Goal: Check status: Check status

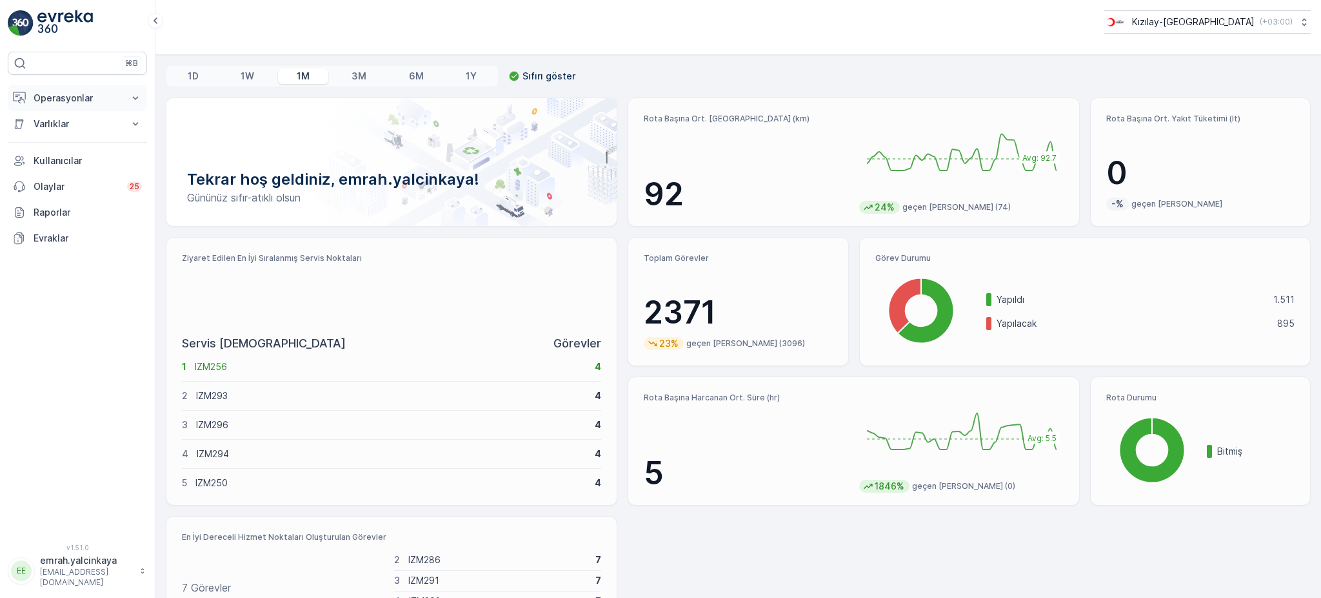
click at [46, 97] on p "Operasyonlar" at bounding box center [78, 98] width 88 height 13
click at [42, 123] on p "Rapor - Kızılay" at bounding box center [64, 120] width 62 height 13
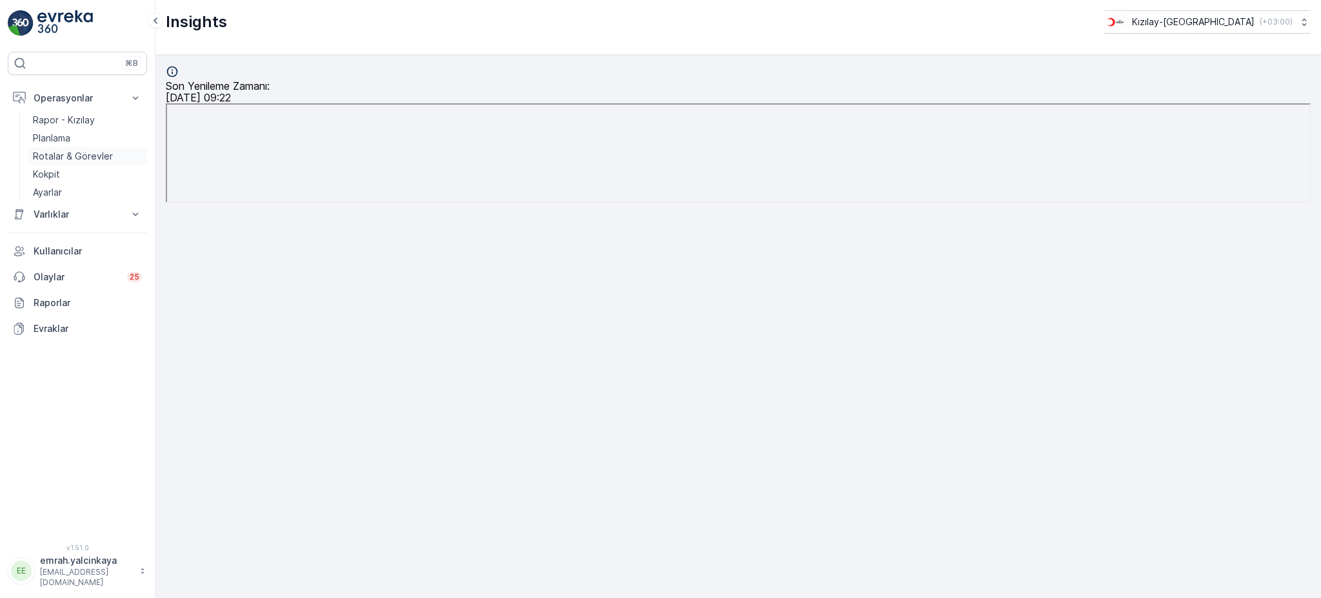
click at [57, 158] on p "Rotalar & Görevler" at bounding box center [73, 156] width 80 height 13
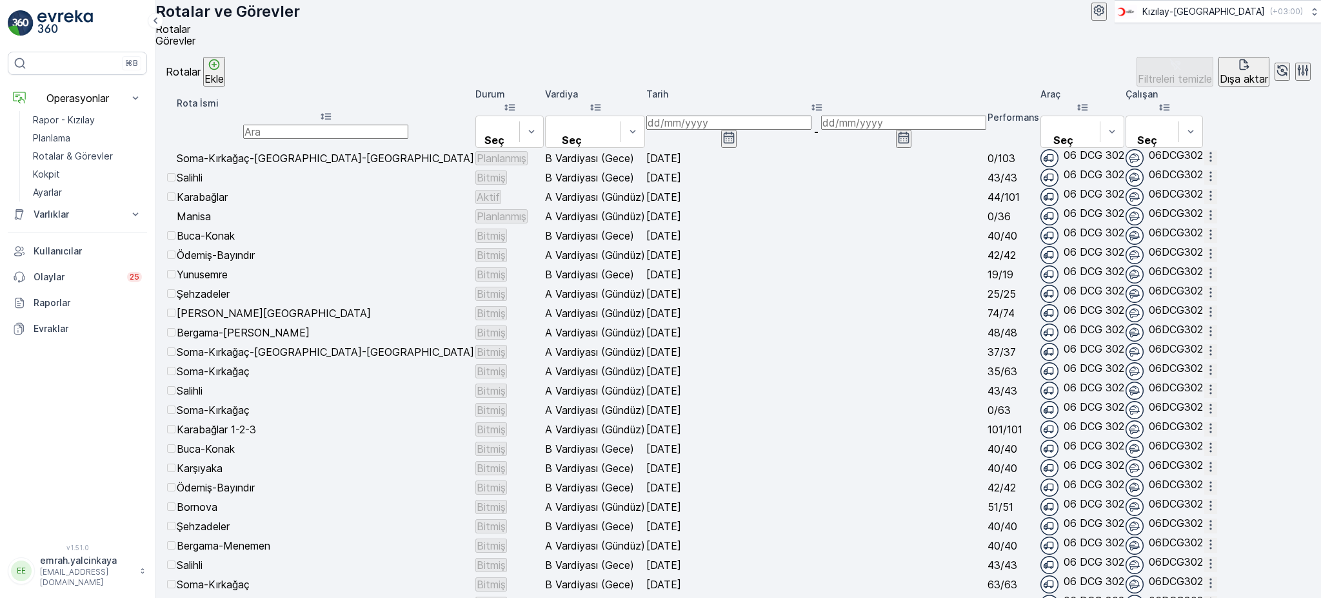
click at [1218, 202] on icon "button" at bounding box center [1211, 195] width 13 height 13
click at [1301, 264] on span "Rota Takibini Görüntüle" at bounding box center [1271, 267] width 101 height 13
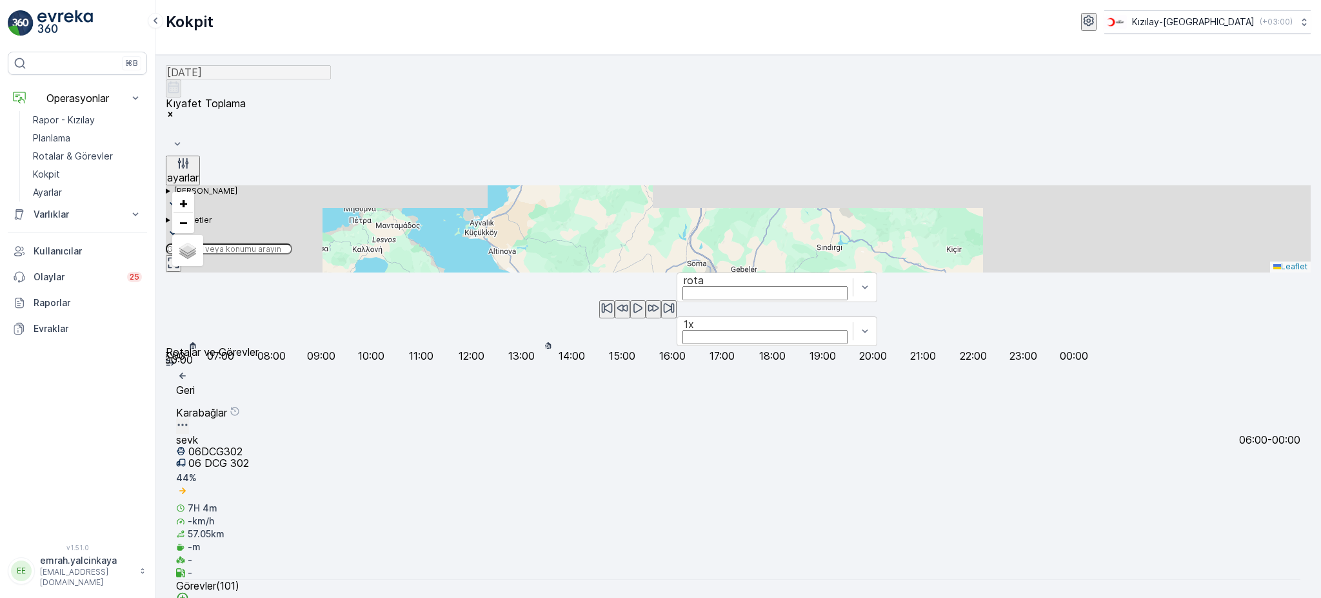
click at [552, 346] on div at bounding box center [738, 346] width 1145 height 0
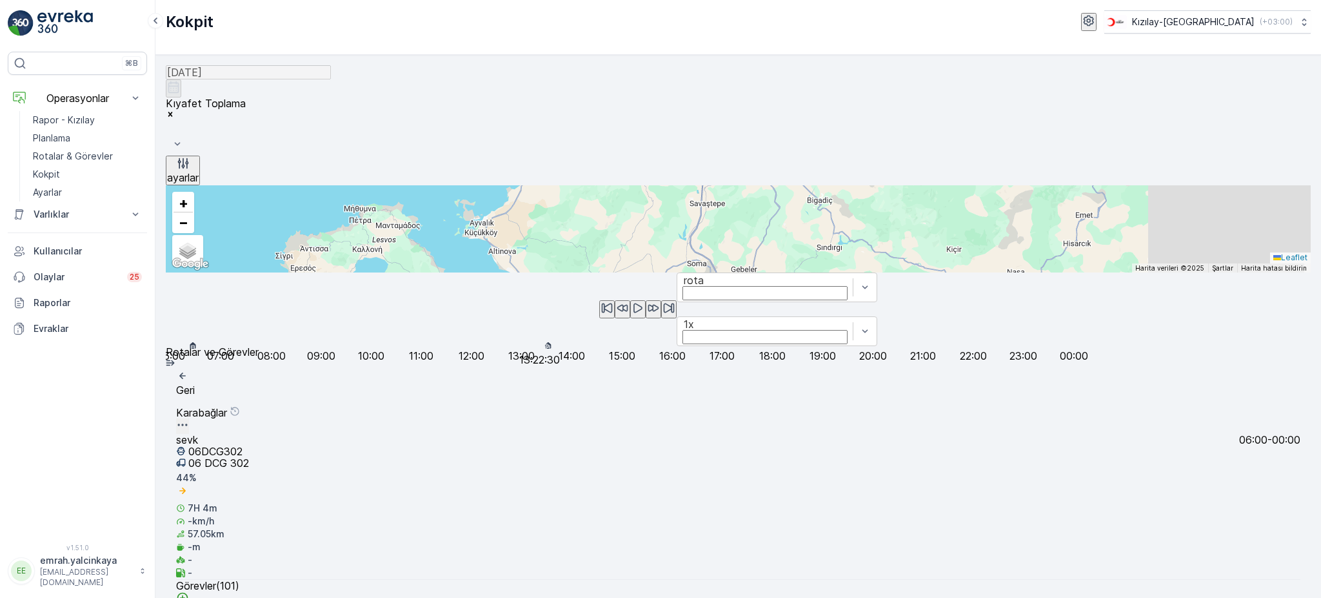
click at [632, 314] on icon "button" at bounding box center [638, 307] width 13 height 13
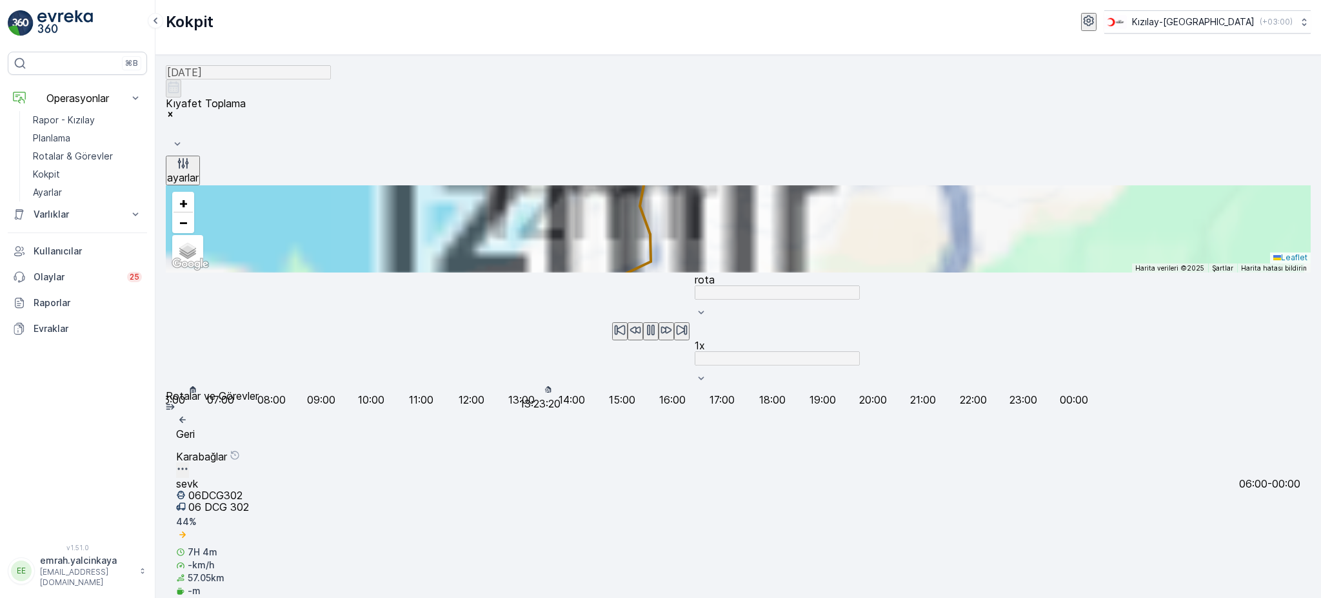
drag, startPoint x: 654, startPoint y: 383, endPoint x: 684, endPoint y: 357, distance: 39.8
click at [684, 272] on div "5 4 2 3 4 4 9 5 15 13 8 5 2 3 8 3 2 + − Uydu Yol haritası Arazi Karışık Leaflet…" at bounding box center [738, 228] width 1145 height 87
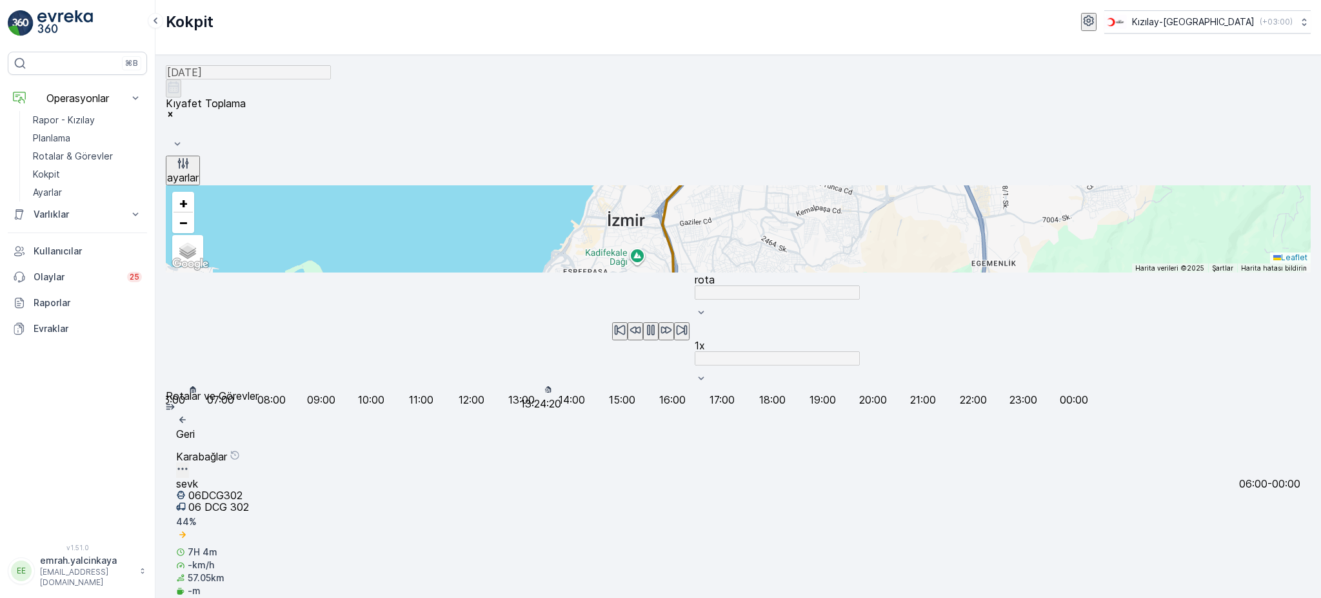
drag, startPoint x: 632, startPoint y: 278, endPoint x: 654, endPoint y: 298, distance: 29.7
click at [654, 272] on div "5 4 2 3 4 4 9 5 15 13 8 5 2 3 8 3 2 + − Uydu Yol haritası Arazi Karışık Leaflet…" at bounding box center [738, 228] width 1145 height 87
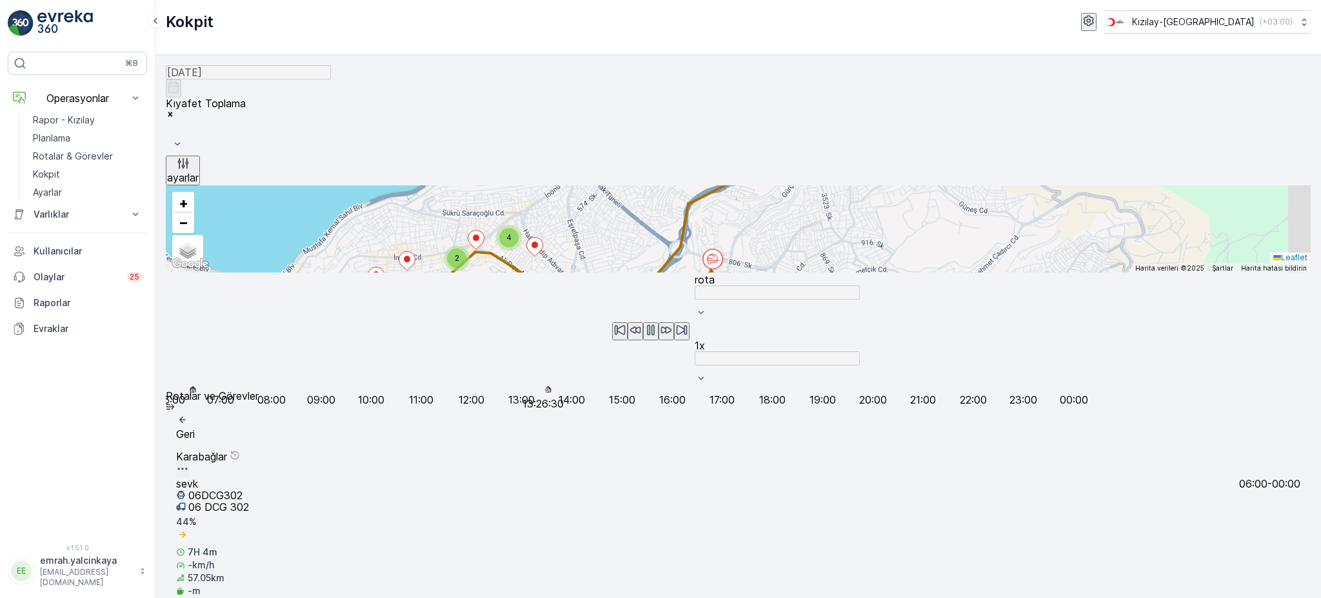
drag, startPoint x: 604, startPoint y: 412, endPoint x: 681, endPoint y: 296, distance: 139.6
click at [681, 272] on div "4 2 2 2 2 2 2 4 2 2 2 4 3 4 2 4 4 3 2 2 4 2 3 4 2 3 2 + − Uydu Yol haritası Ara…" at bounding box center [738, 228] width 1145 height 87
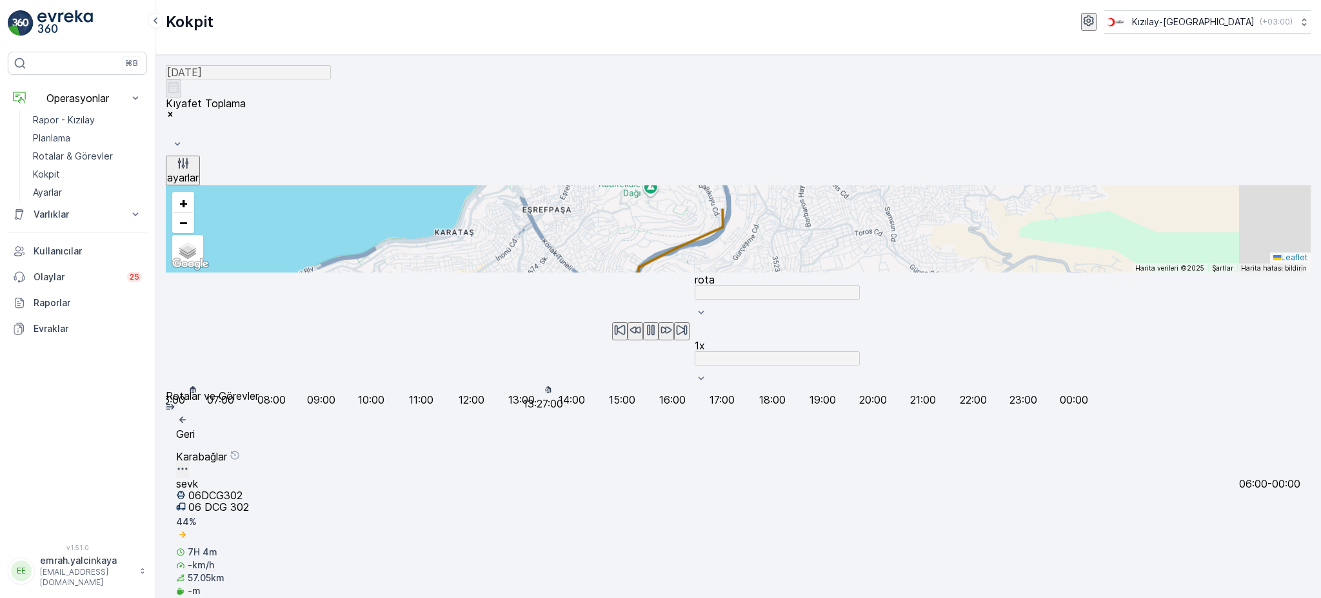
drag, startPoint x: 627, startPoint y: 405, endPoint x: 693, endPoint y: 252, distance: 166.5
click at [693, 252] on div "4 2 2 2 2 2 2 4 2 2 2 4 3 4 2 4 4 3 2 2 4 2 3 4 2 3 2 + − Uydu Yol haritası Ara…" at bounding box center [738, 228] width 1145 height 87
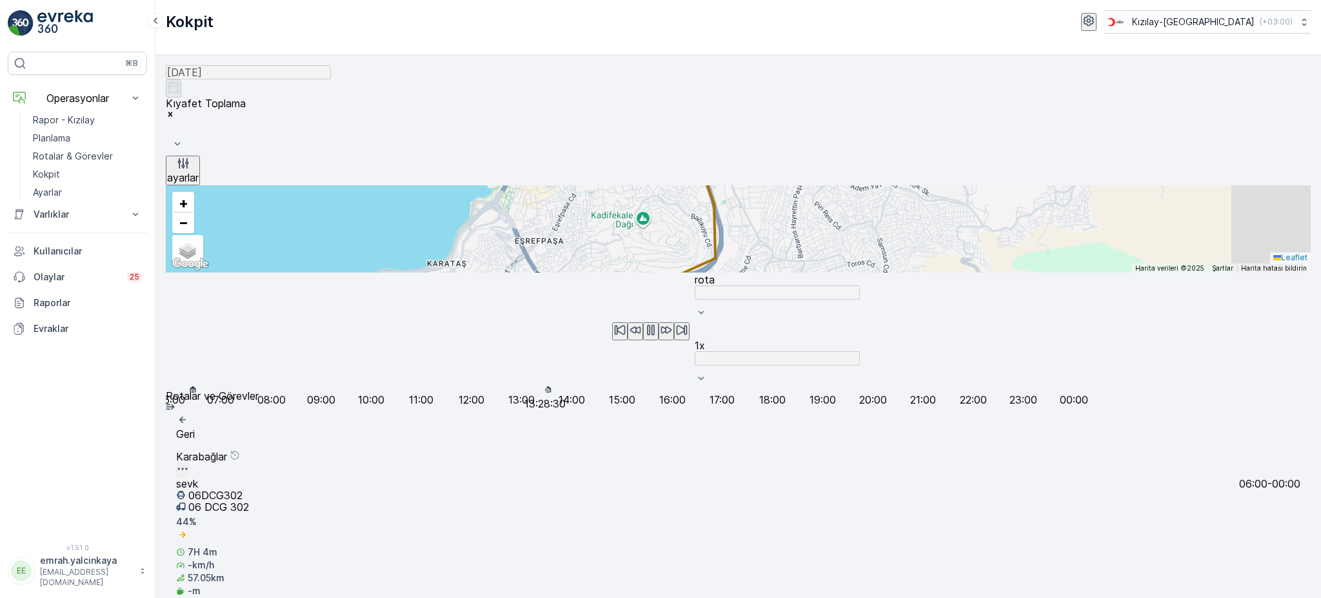
click at [648, 272] on div "4 2 2 2 2 2 2 4 2 2 2 4 3 4 2 4 4 3 2 2 4 2 3 4 2 3 2 22010303 + − Uydu Yol har…" at bounding box center [738, 228] width 1145 height 87
drag, startPoint x: 563, startPoint y: 558, endPoint x: 542, endPoint y: 554, distance: 21.8
click at [542, 409] on p "13:10:10" at bounding box center [528, 403] width 38 height 12
